Goal: Find specific page/section: Find specific page/section

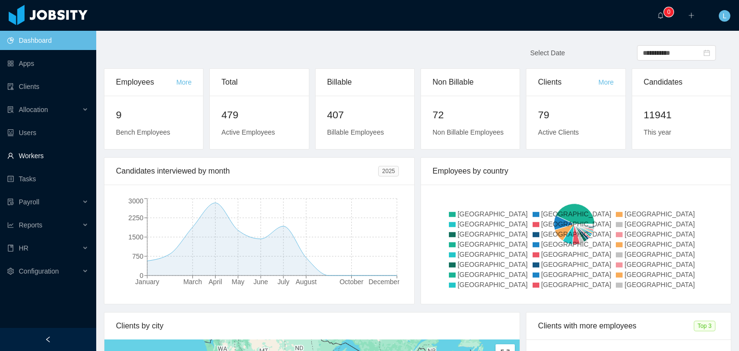
click at [23, 162] on link "Workers" at bounding box center [47, 155] width 81 height 19
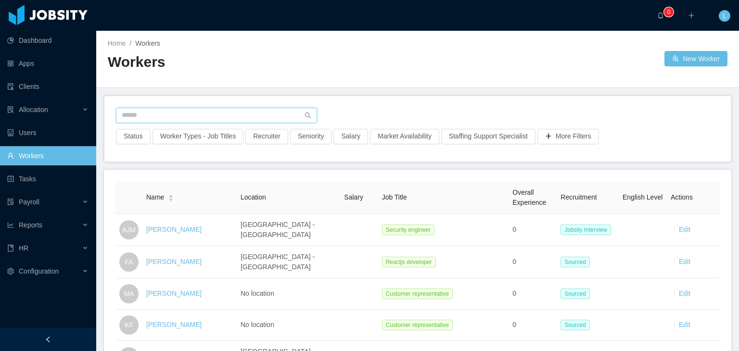
click at [187, 115] on input "text" at bounding box center [216, 115] width 201 height 15
paste input "**********"
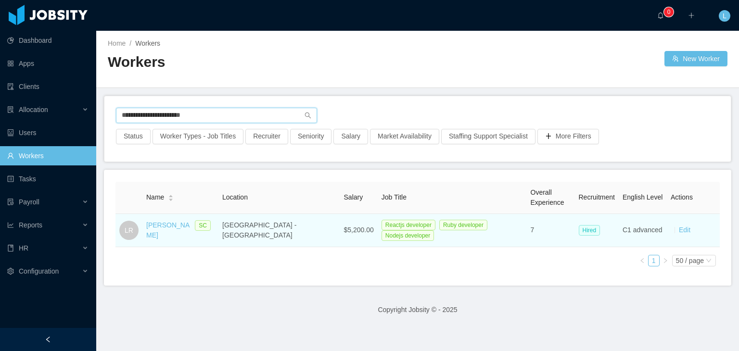
type input "**********"
click at [160, 233] on div "[PERSON_NAME]" at bounding box center [168, 230] width 44 height 20
click at [160, 232] on link "[PERSON_NAME]" at bounding box center [167, 230] width 43 height 18
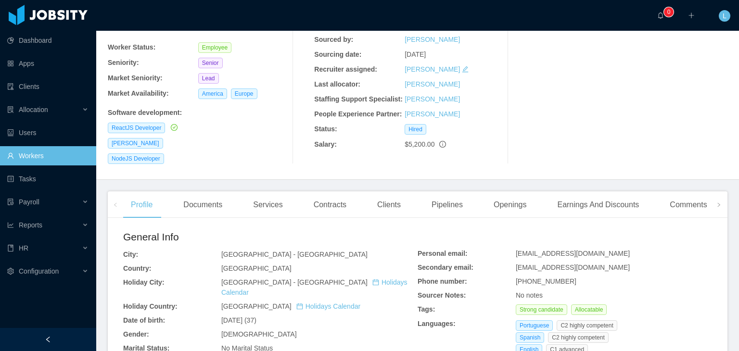
scroll to position [144, 0]
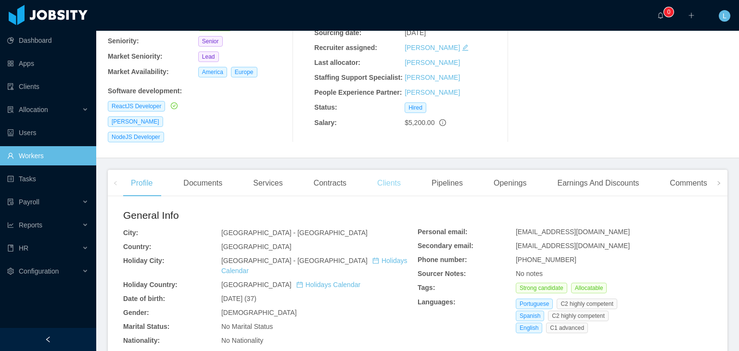
click at [379, 175] on div "Clients" at bounding box center [388, 183] width 39 height 27
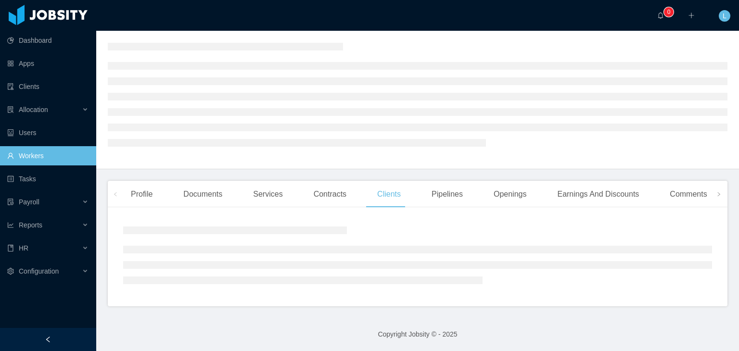
scroll to position [71, 0]
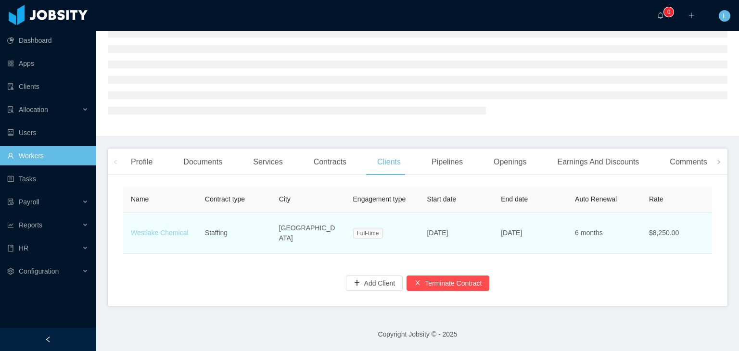
click at [164, 229] on link "Westlake Chemical" at bounding box center [160, 233] width 58 height 8
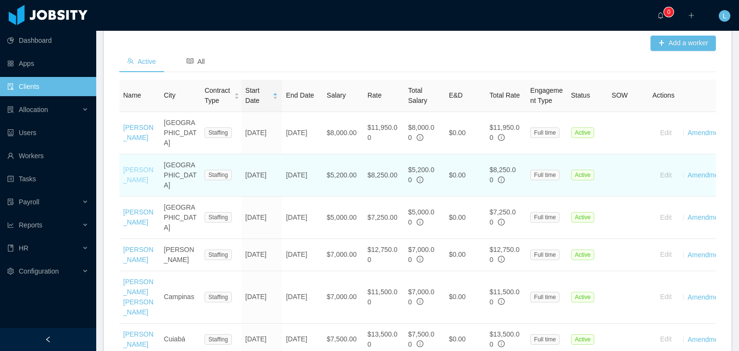
scroll to position [329, 0]
